Goal: Task Accomplishment & Management: Manage account settings

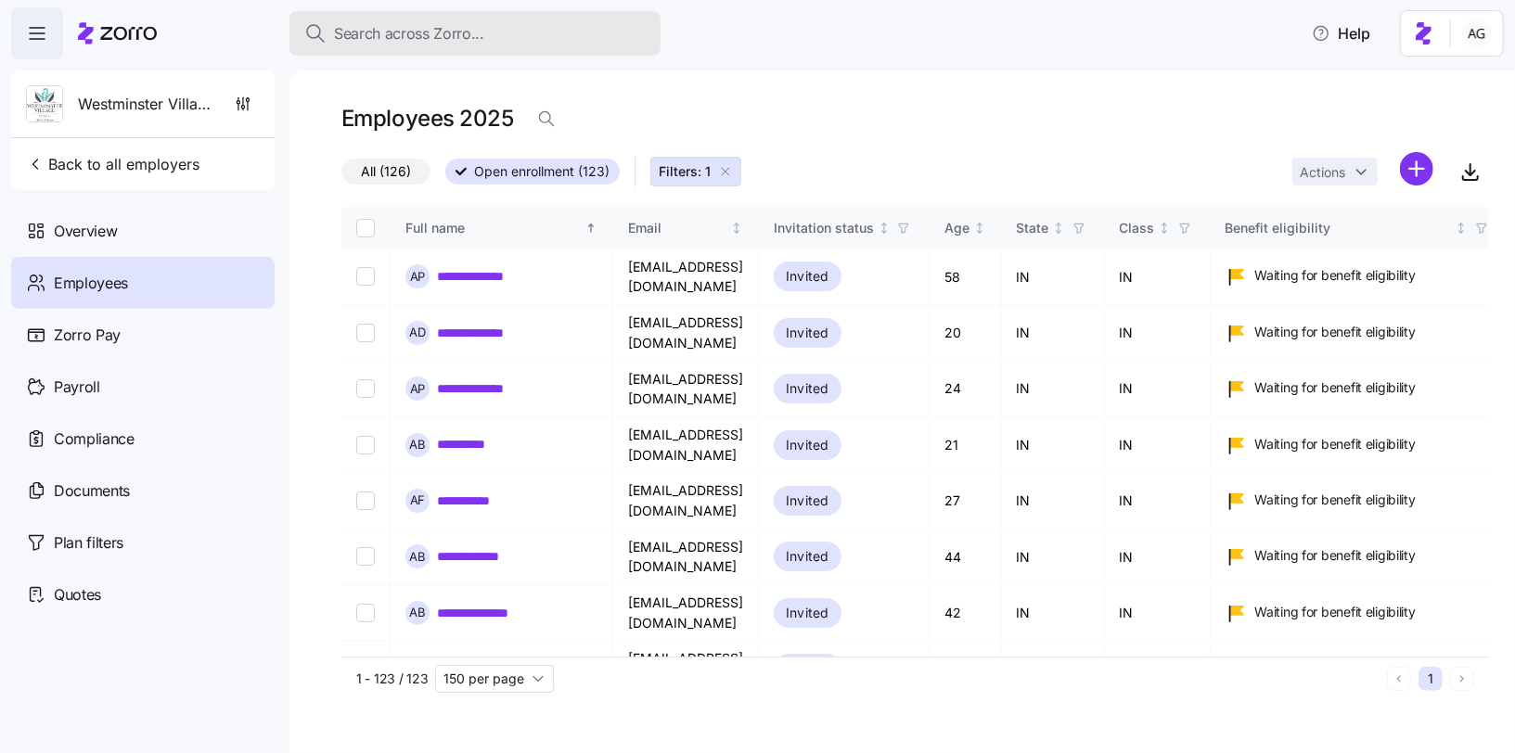
click at [575, 43] on div "Search across Zorro..." at bounding box center [474, 33] width 341 height 23
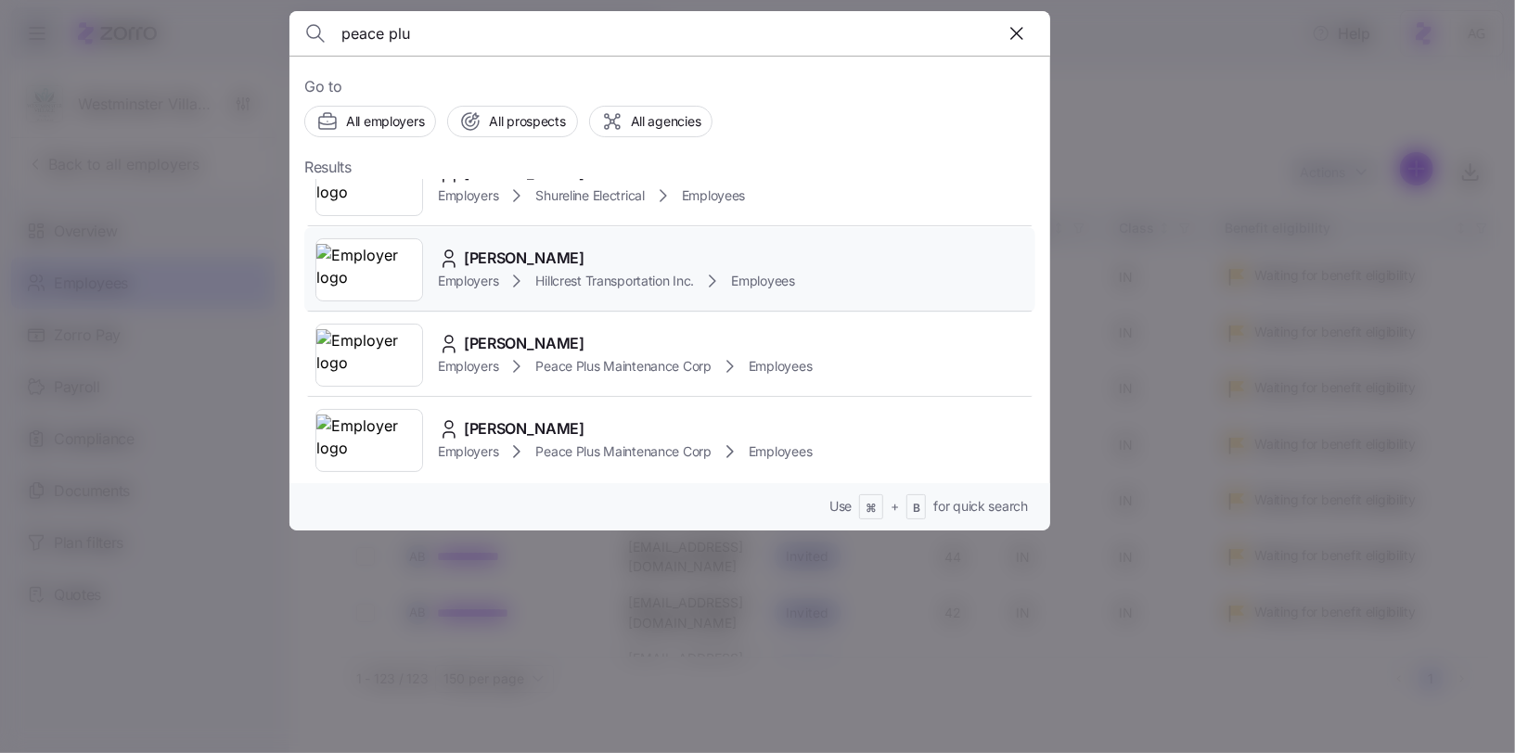
scroll to position [23, 0]
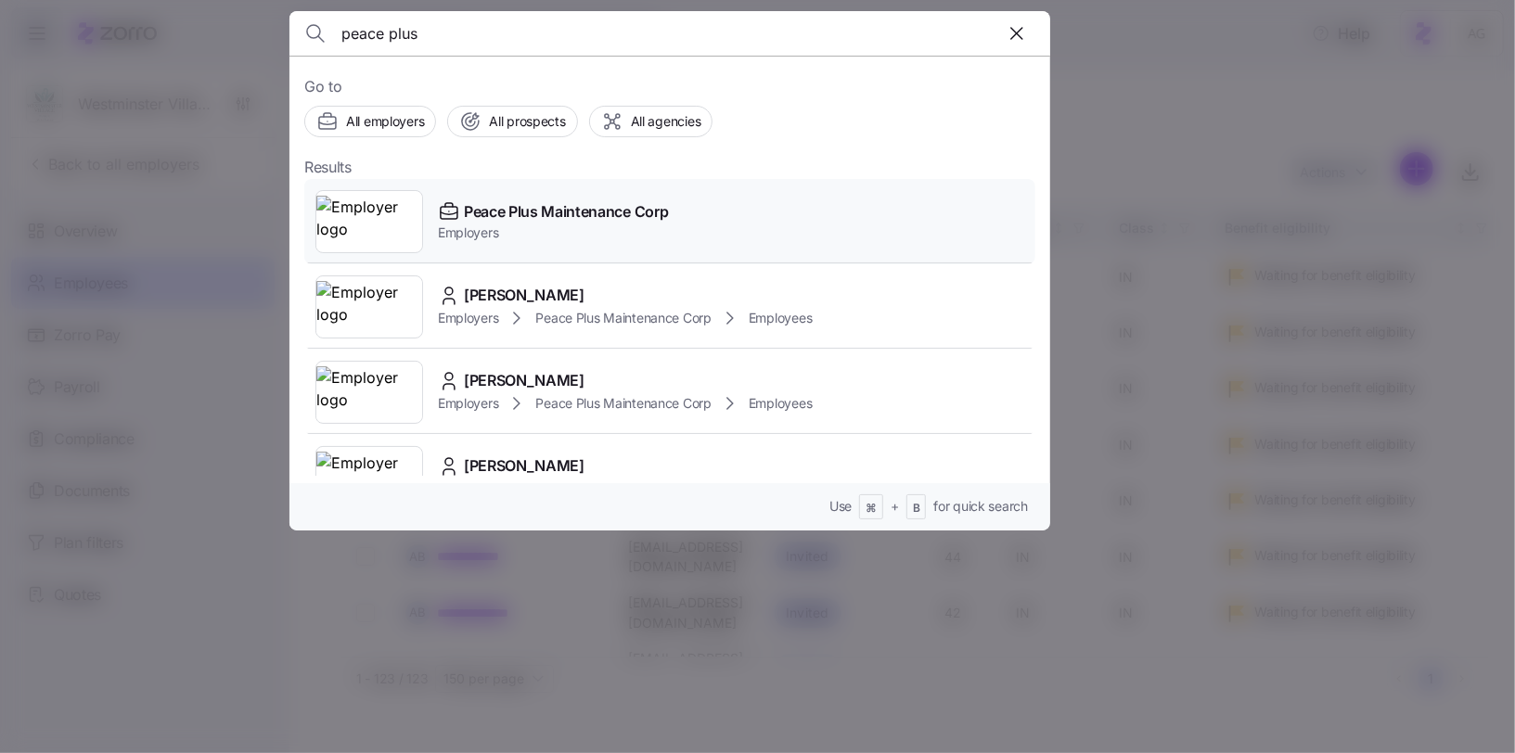
type input "peace plus"
click at [581, 219] on span "Peace Plus Maintenance Corp" at bounding box center [566, 211] width 204 height 23
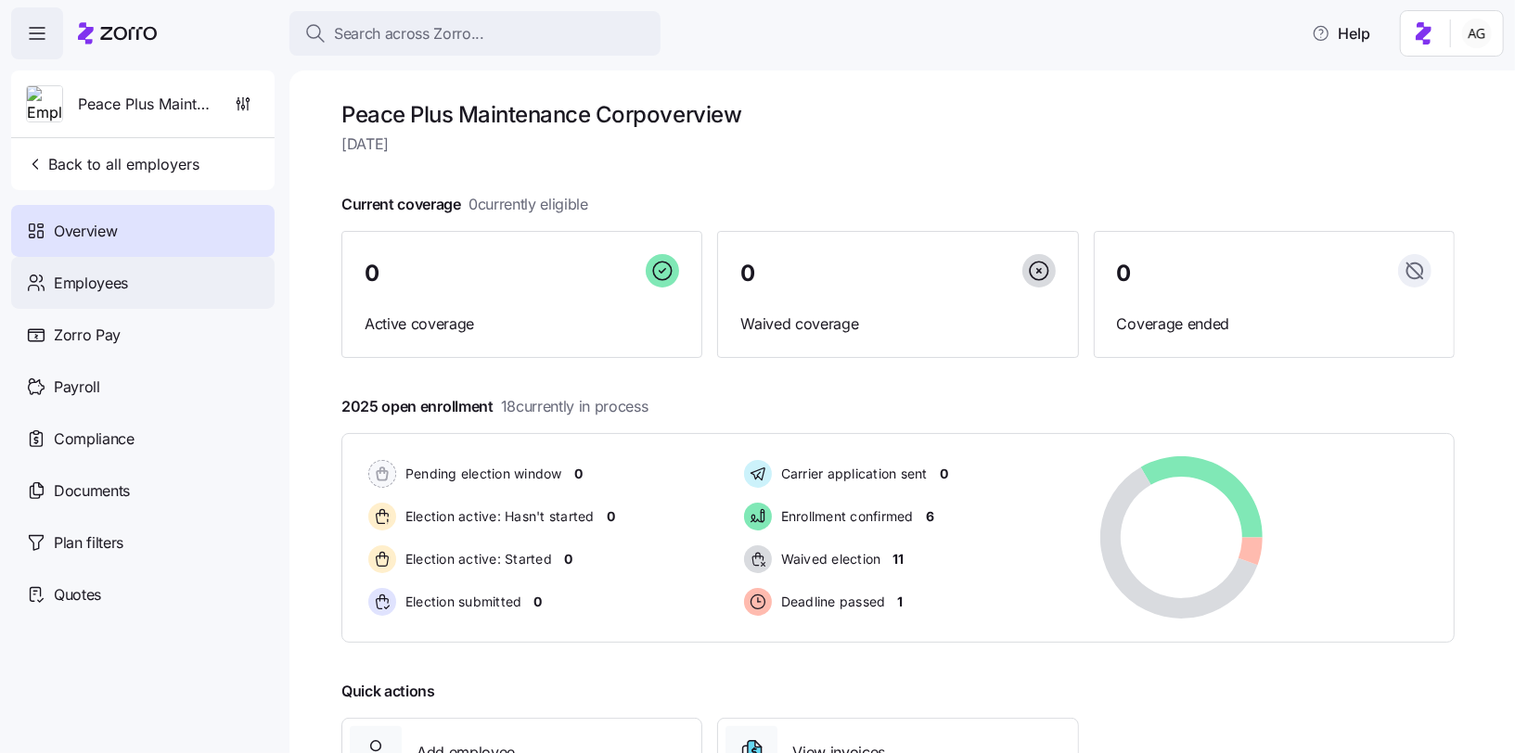
click at [173, 278] on div "Employees" at bounding box center [142, 283] width 263 height 52
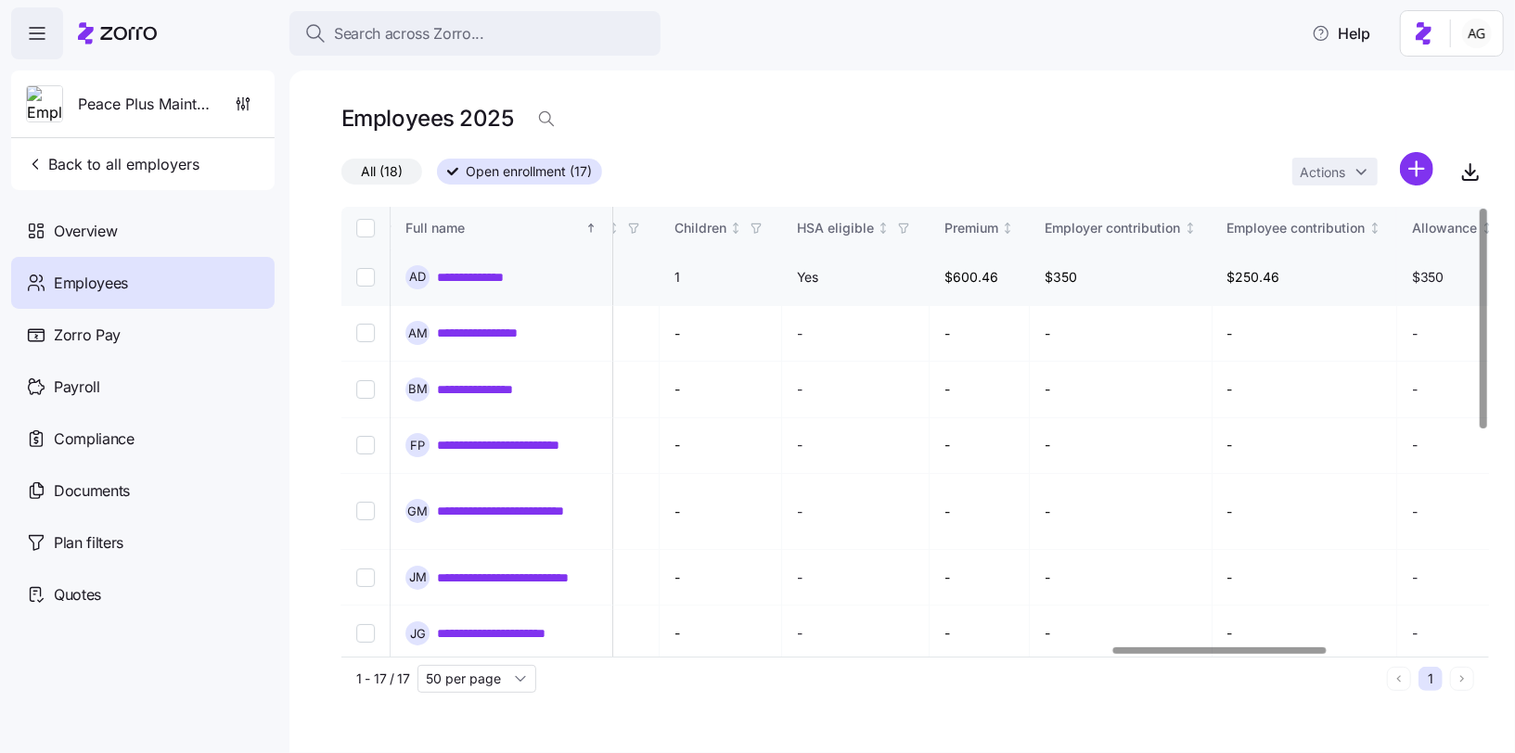
scroll to position [0, 4184]
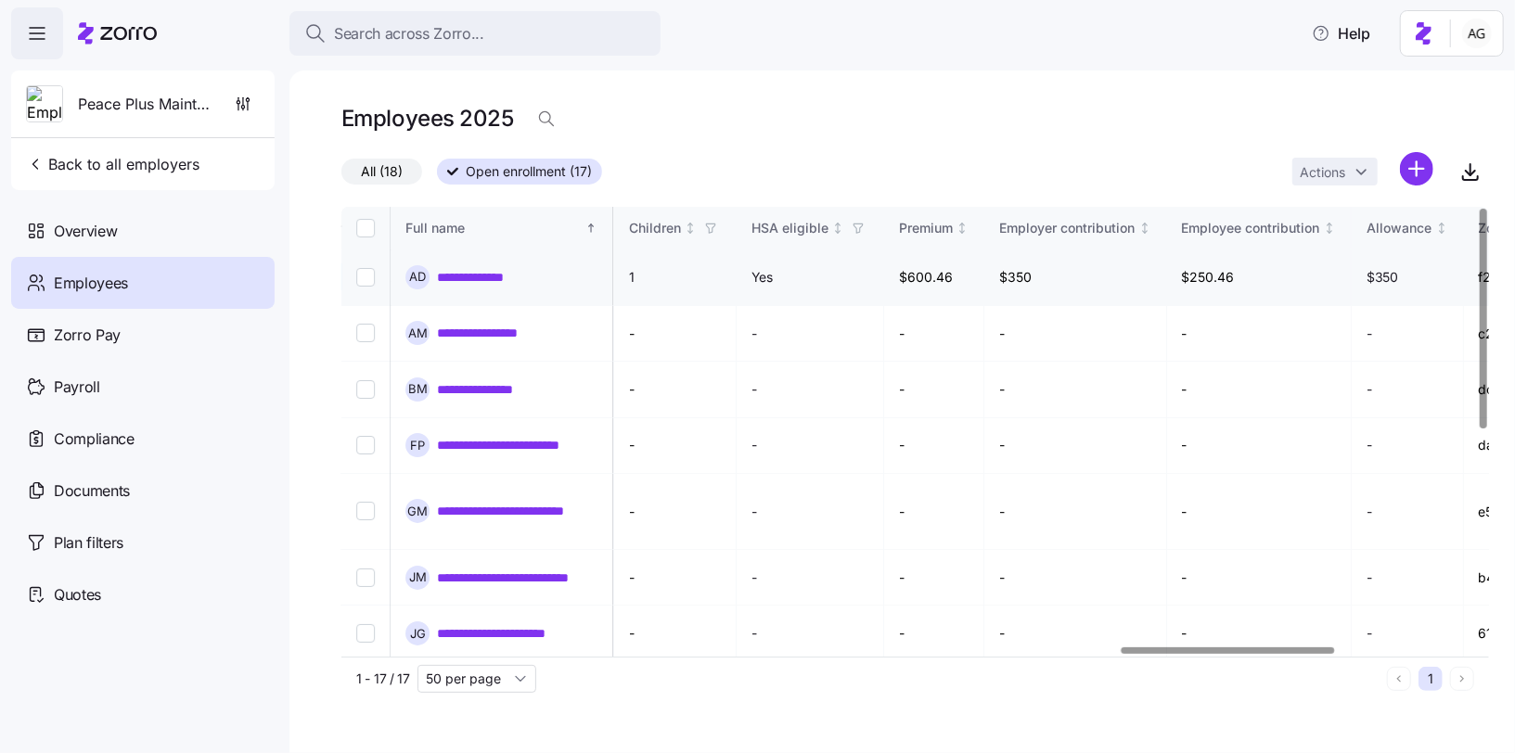
click at [985, 270] on td "$600.46" at bounding box center [934, 278] width 101 height 57
drag, startPoint x: 968, startPoint y: 273, endPoint x: 1023, endPoint y: 286, distance: 57.2
click at [985, 286] on td "$600.46" at bounding box center [934, 278] width 101 height 57
click at [1463, 177] on icon "button" at bounding box center [1470, 178] width 15 height 4
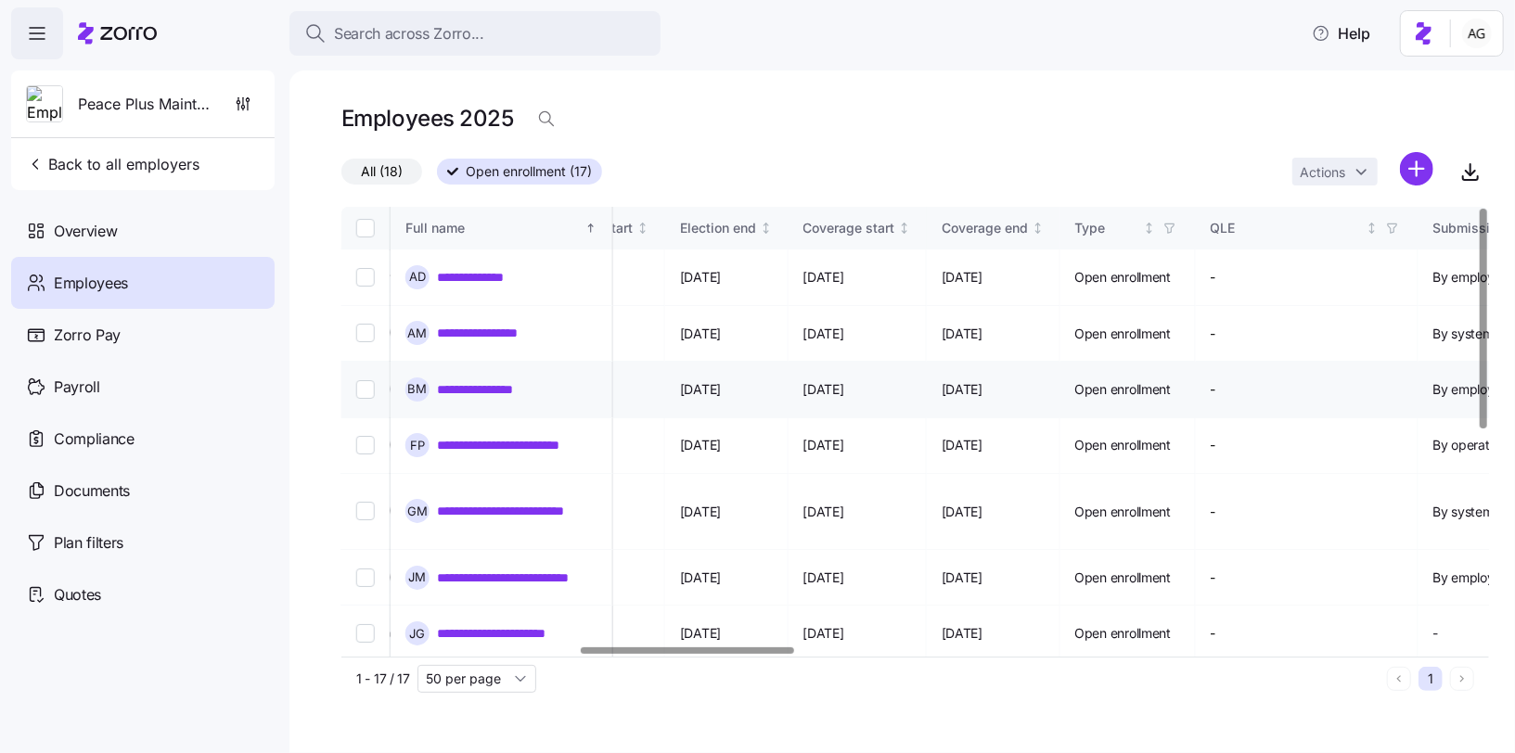
scroll to position [0, 1231]
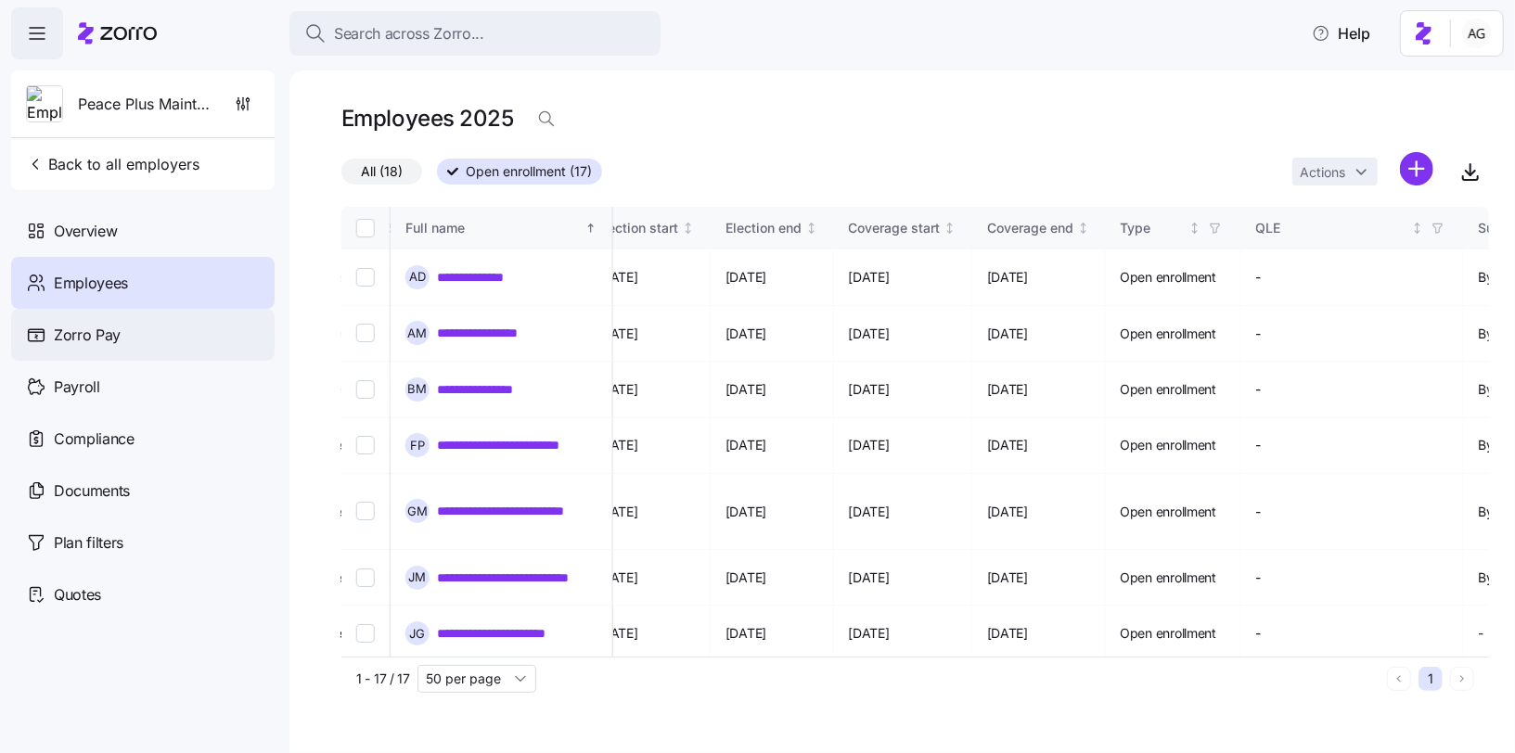
click at [122, 342] on div "Zorro Pay" at bounding box center [142, 335] width 263 height 52
